Goal: Use online tool/utility: Utilize a website feature to perform a specific function

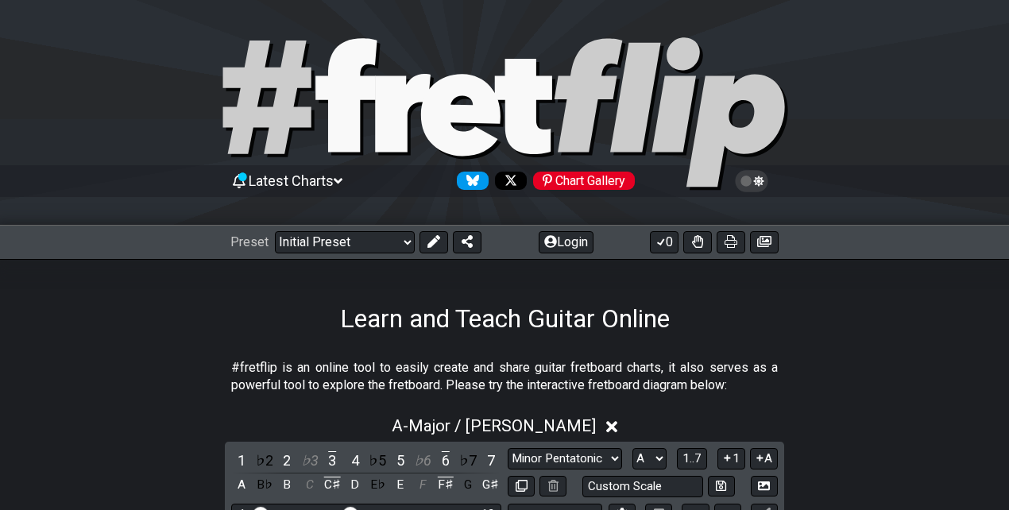
select select "Major / [PERSON_NAME]"
select select "A"
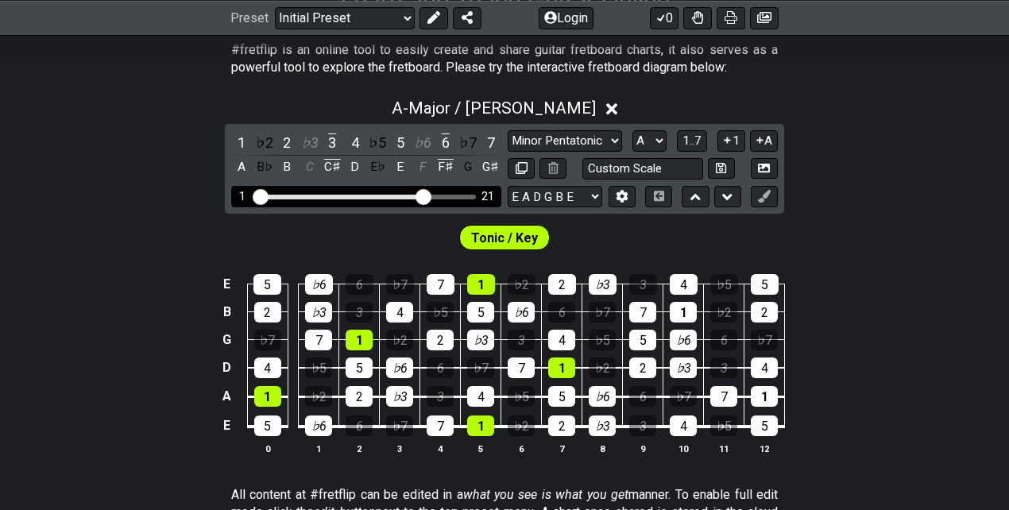
drag, startPoint x: 353, startPoint y: 194, endPoint x: 423, endPoint y: 200, distance: 71.0
click at [423, 195] on input "Visible fret range" at bounding box center [366, 195] width 226 height 0
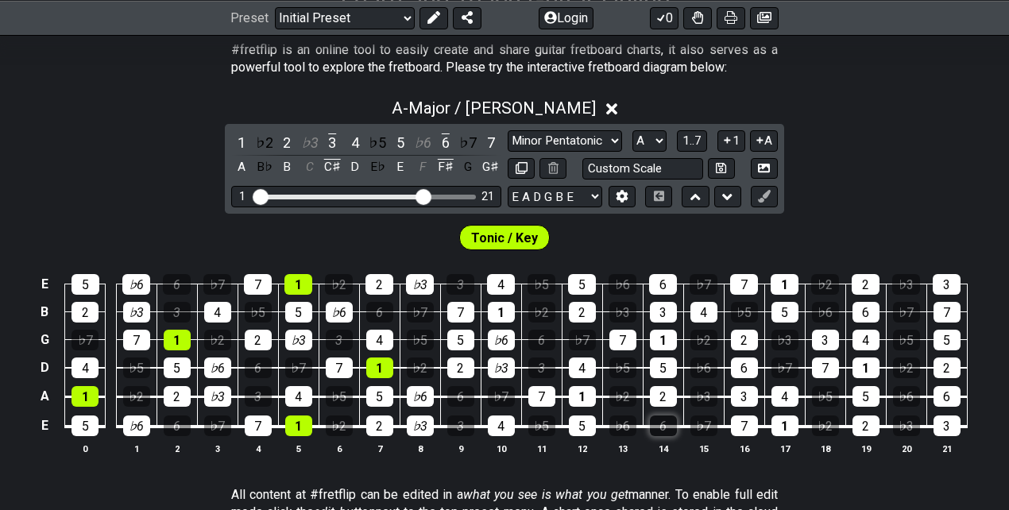
click at [661, 425] on div "6" at bounding box center [663, 426] width 27 height 21
click at [624, 426] on div "♭6" at bounding box center [622, 426] width 27 height 21
click at [664, 311] on div "3" at bounding box center [663, 312] width 27 height 21
click at [623, 313] on div "♭3" at bounding box center [622, 312] width 27 height 21
click at [657, 280] on div "6" at bounding box center [663, 284] width 28 height 21
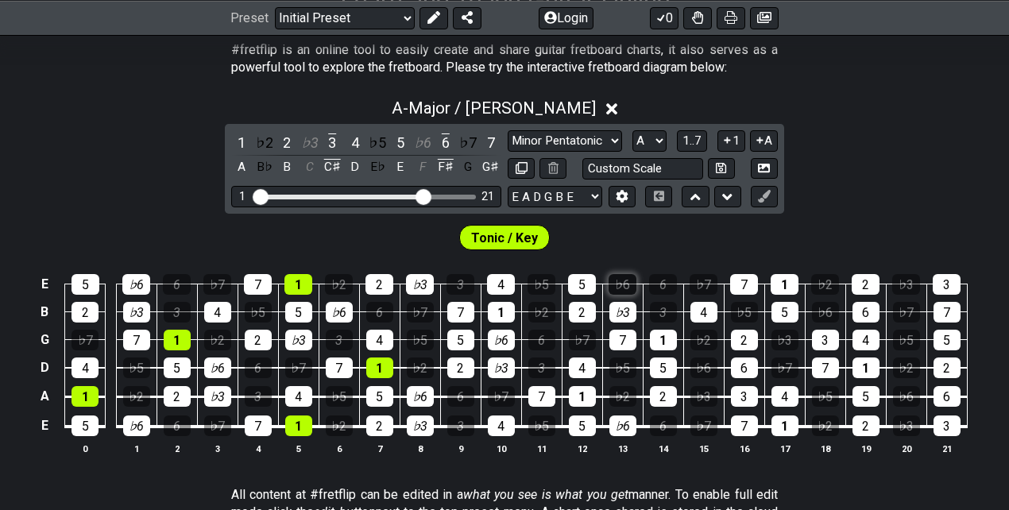
click at [625, 284] on div "♭6" at bounding box center [623, 284] width 28 height 21
click at [744, 396] on div "3" at bounding box center [744, 396] width 27 height 21
click at [744, 370] on div "6" at bounding box center [744, 368] width 27 height 21
click at [704, 397] on div "♭3" at bounding box center [703, 396] width 27 height 21
click at [701, 368] on div "♭6" at bounding box center [703, 368] width 27 height 21
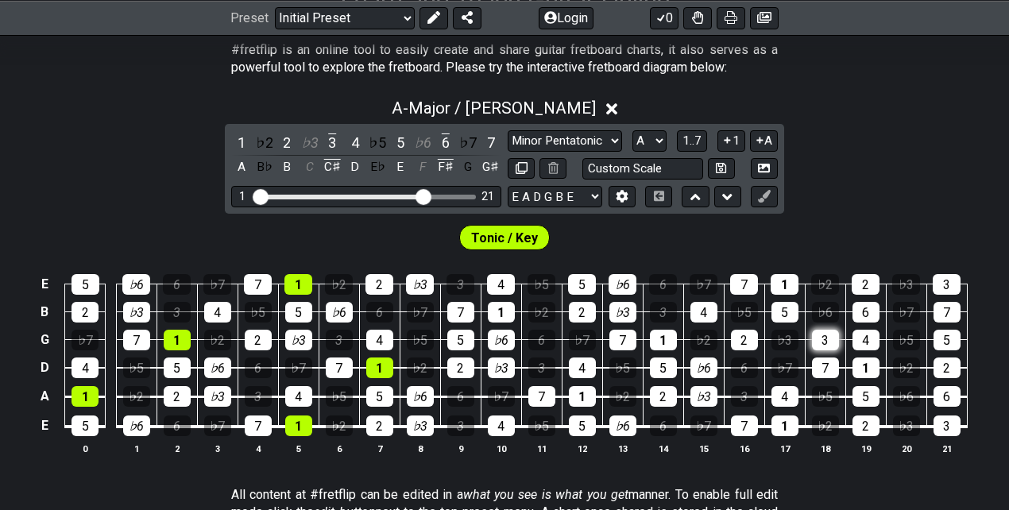
click at [826, 339] on div "3" at bounding box center [825, 340] width 27 height 21
click at [777, 340] on div "♭3" at bounding box center [785, 340] width 27 height 21
click at [866, 317] on div "6" at bounding box center [866, 312] width 27 height 21
click at [825, 310] on div "♭6" at bounding box center [825, 312] width 27 height 21
click at [941, 286] on div "3" at bounding box center [947, 284] width 28 height 21
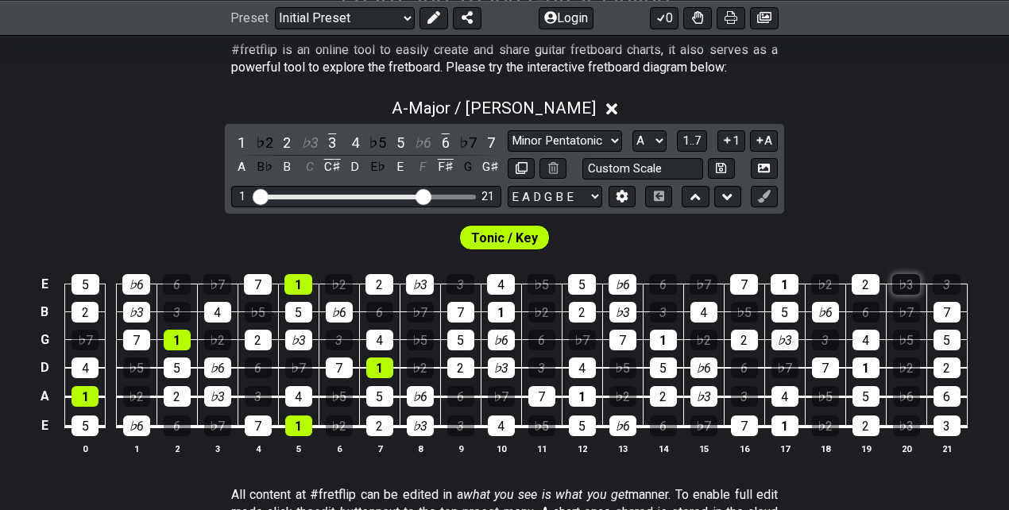
click at [913, 280] on div "♭3" at bounding box center [906, 284] width 28 height 21
click at [947, 393] on div "6" at bounding box center [947, 396] width 27 height 21
click at [911, 393] on div "♭6" at bounding box center [906, 396] width 27 height 21
click at [906, 146] on div "A - Major / Ionian 1 ♭2 2 ♭3 3 4 ♭5 5 ♭6 6 ♭7 7 A B♭ B C C♯ D E♭ E F F♯ G G♯ Mi…" at bounding box center [504, 283] width 1009 height 388
click at [502, 237] on span "Tonic / Key" at bounding box center [504, 237] width 67 height 23
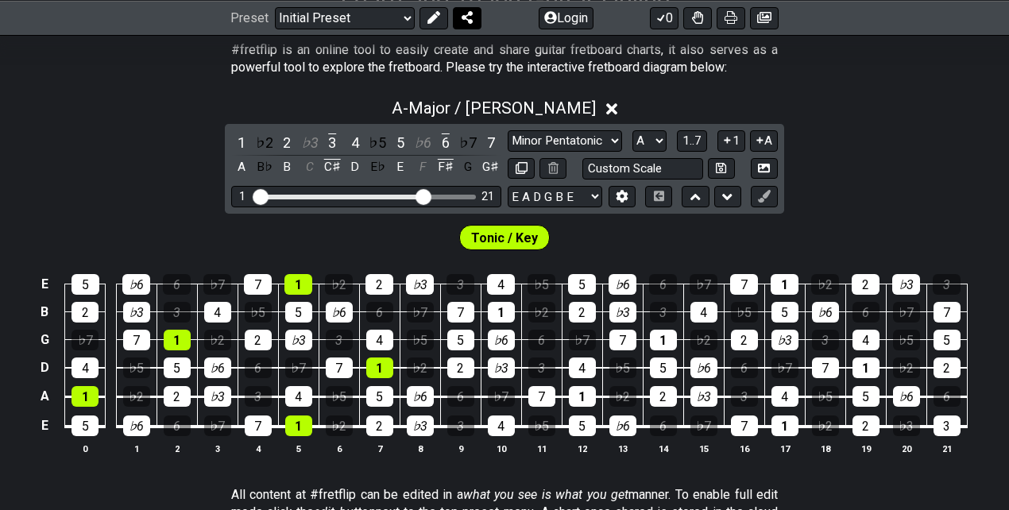
click at [466, 21] on icon at bounding box center [467, 17] width 11 height 13
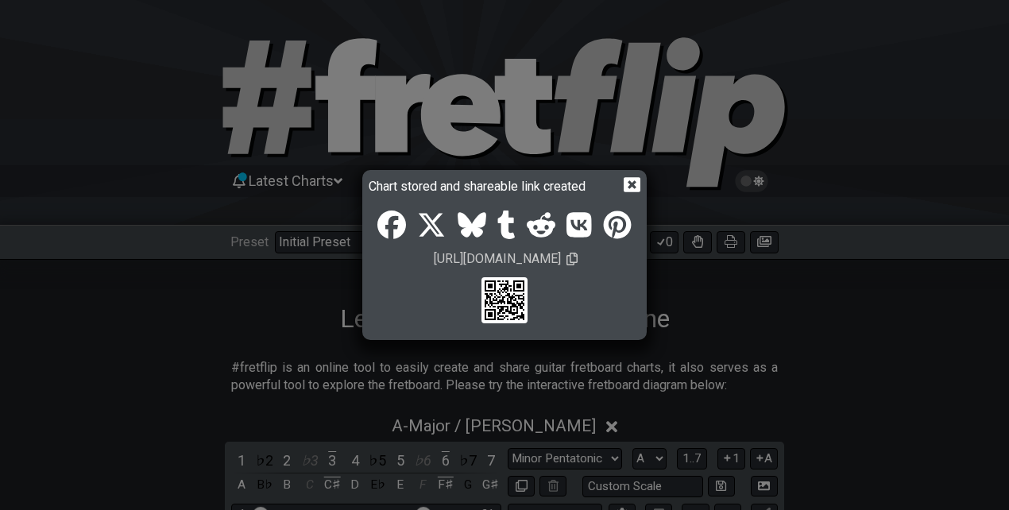
click at [632, 183] on icon at bounding box center [632, 184] width 17 height 17
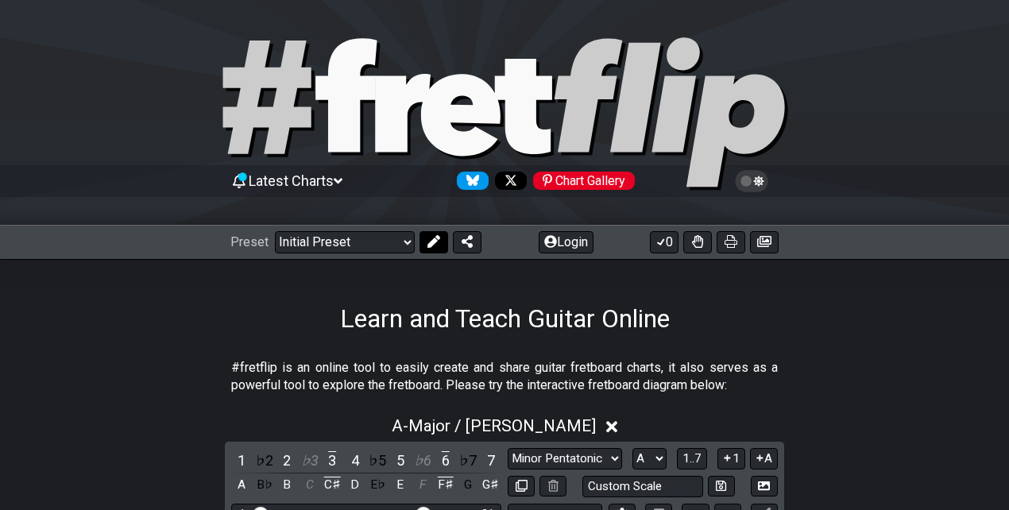
click at [436, 239] on icon at bounding box center [433, 241] width 13 height 13
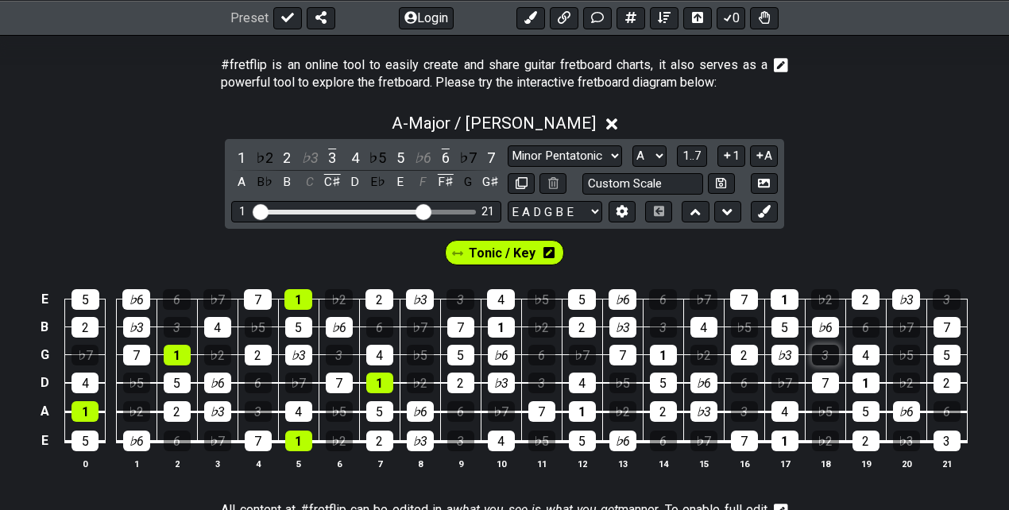
scroll to position [318, 0]
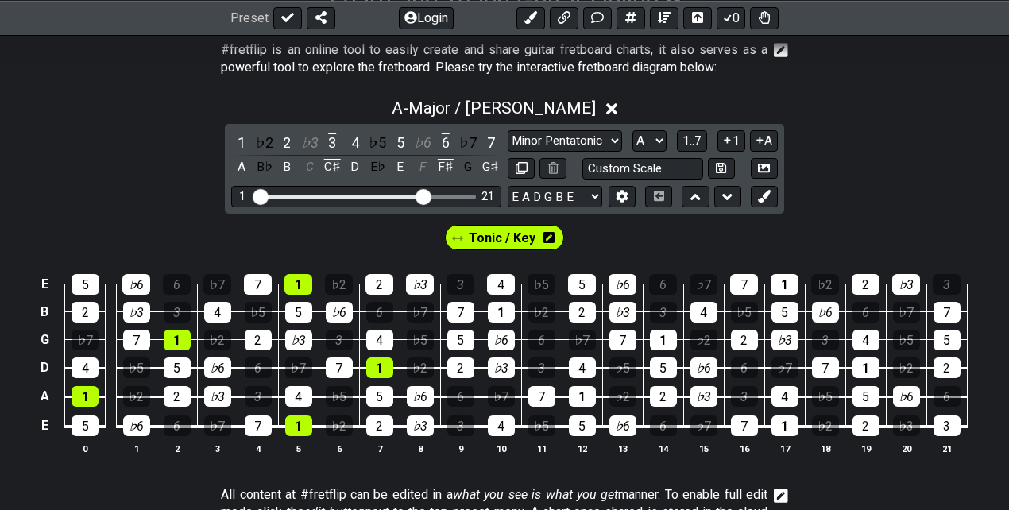
click at [504, 232] on span "Tonic / Key" at bounding box center [502, 237] width 67 height 23
click at [495, 306] on div "1" at bounding box center [501, 312] width 27 height 21
click at [584, 393] on div "1" at bounding box center [582, 396] width 27 height 21
click at [661, 333] on div "1" at bounding box center [663, 340] width 27 height 21
click at [783, 286] on div "1" at bounding box center [785, 284] width 28 height 21
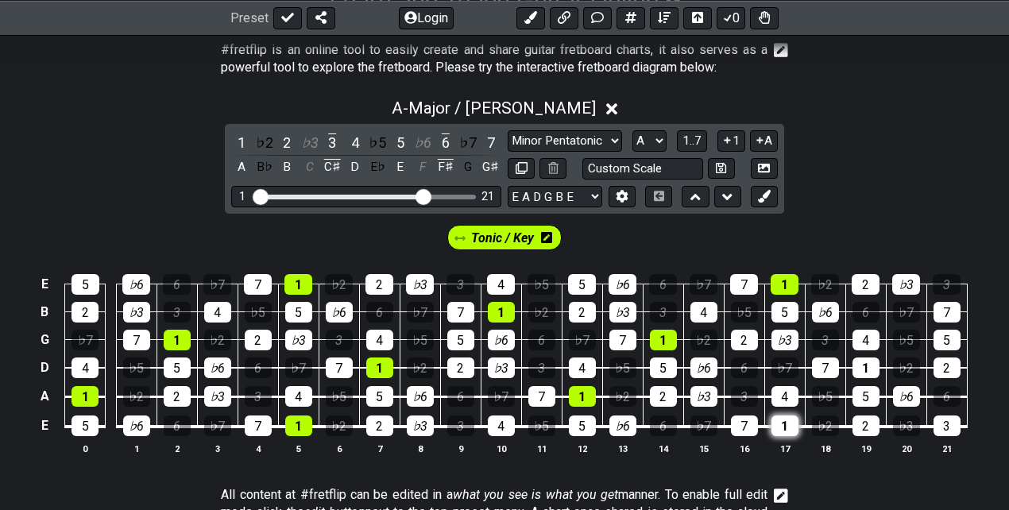
click at [783, 418] on div "1" at bounding box center [785, 426] width 27 height 21
click at [866, 358] on div "1" at bounding box center [866, 368] width 27 height 21
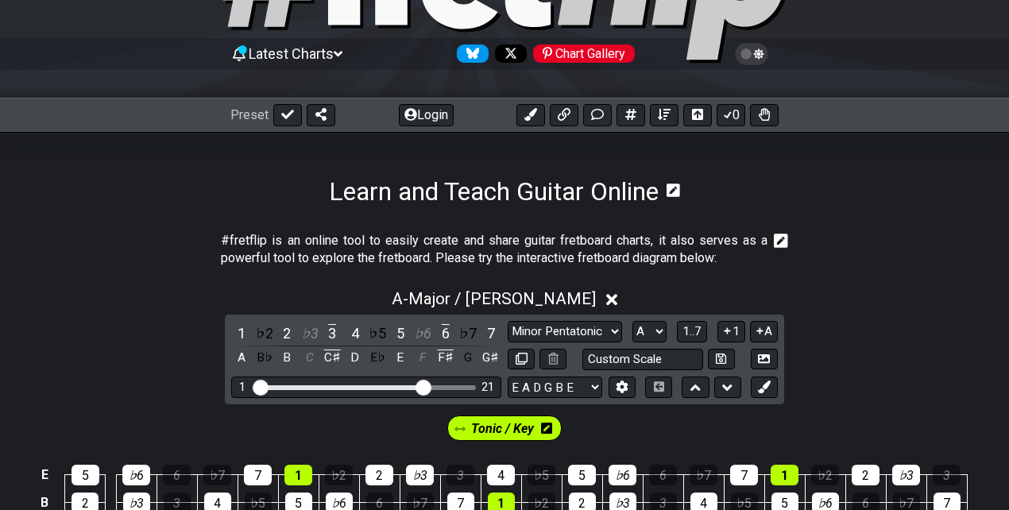
scroll to position [106, 0]
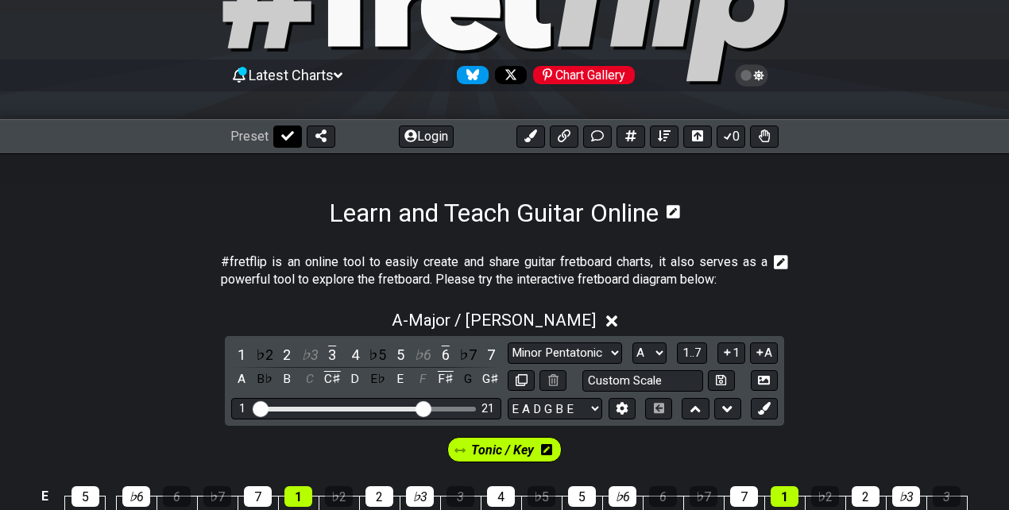
click at [291, 140] on icon at bounding box center [287, 136] width 13 height 13
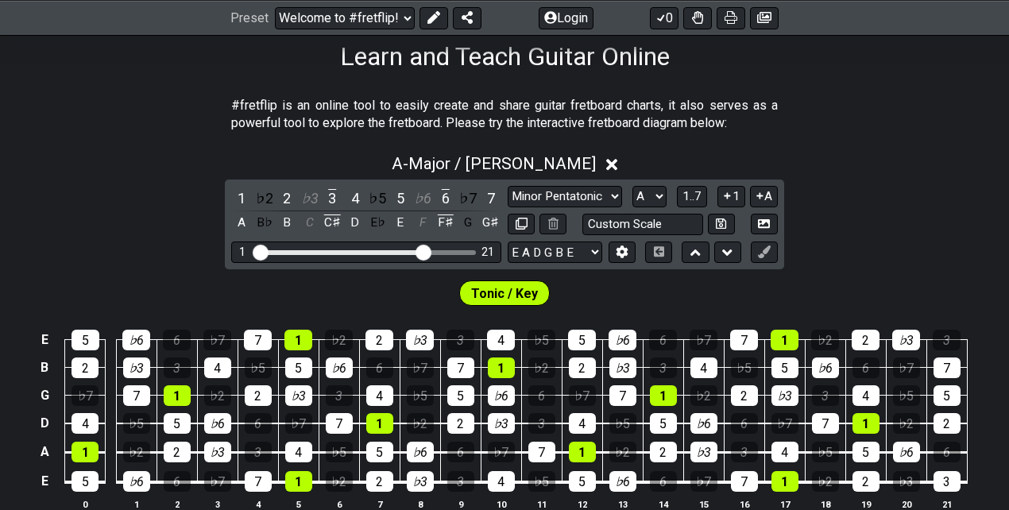
scroll to position [265, 0]
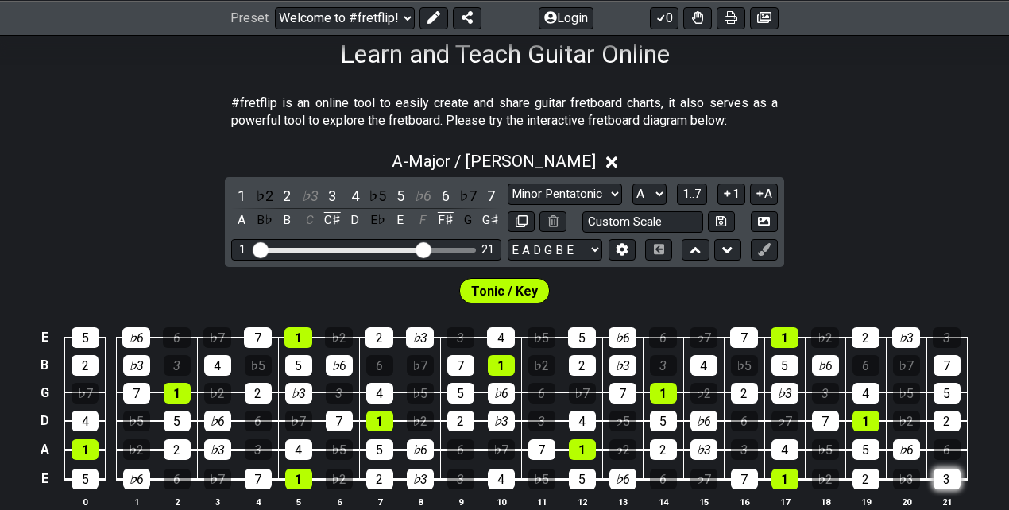
click at [946, 478] on div "3" at bounding box center [947, 479] width 27 height 21
click at [911, 478] on div "♭3" at bounding box center [906, 479] width 27 height 21
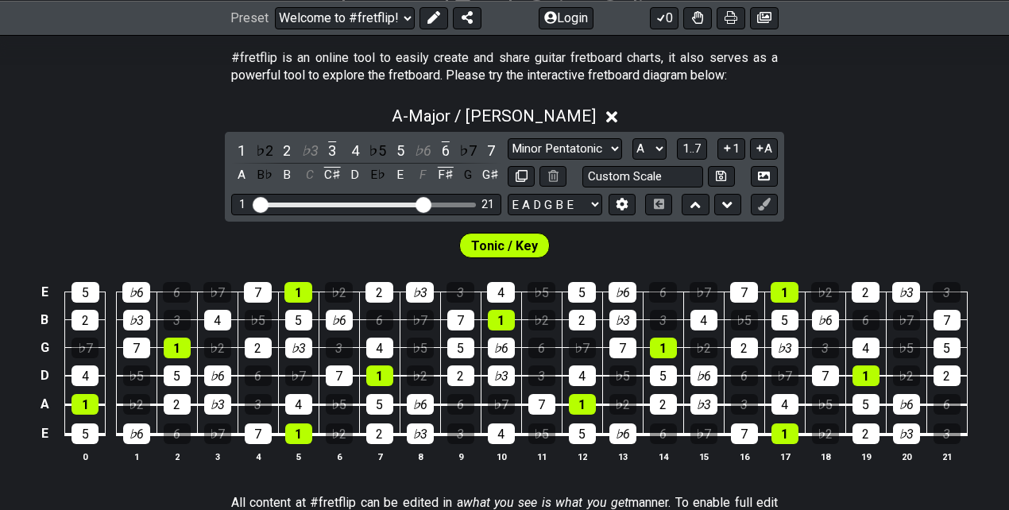
scroll to position [318, 0]
